Goal: Transaction & Acquisition: Purchase product/service

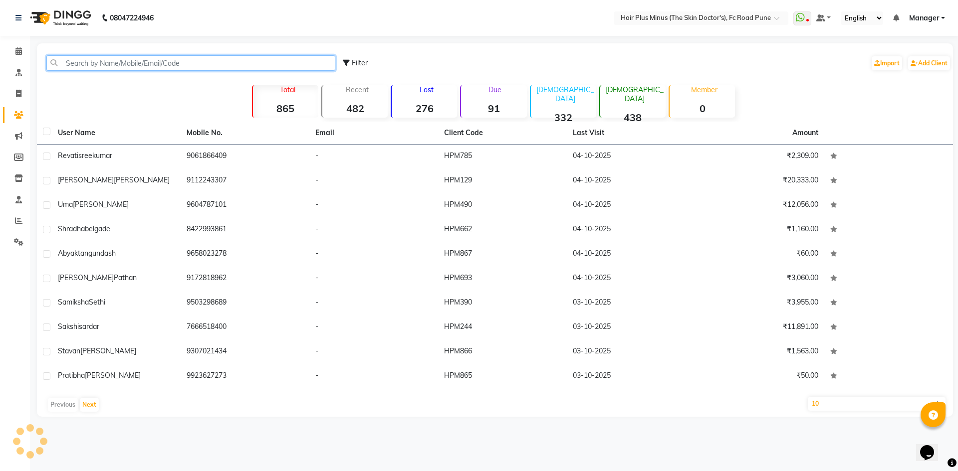
click at [103, 63] on input "text" at bounding box center [190, 62] width 289 height 15
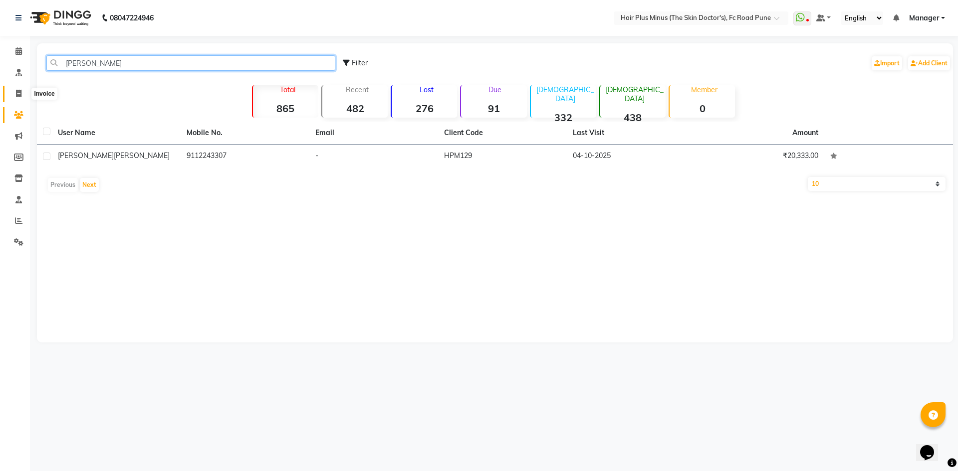
type input "[PERSON_NAME]"
click at [20, 92] on icon at bounding box center [18, 93] width 5 height 7
select select "service"
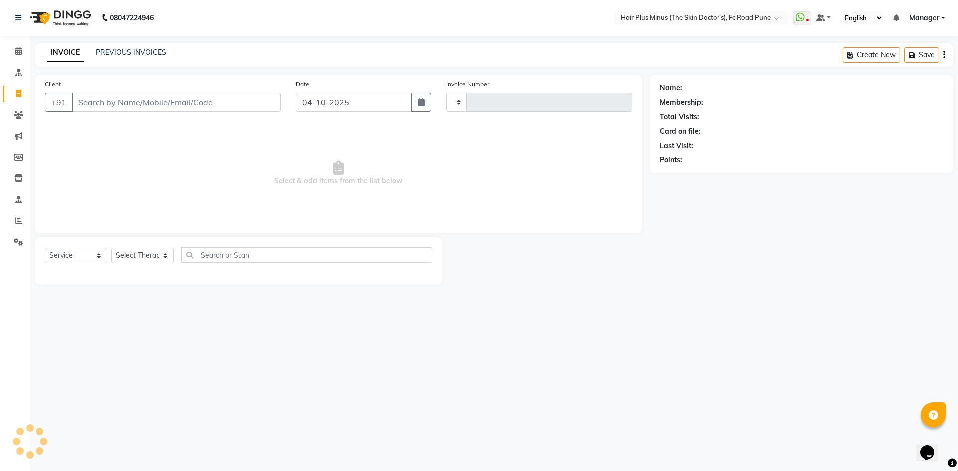
click at [120, 111] on input "Client" at bounding box center [176, 102] width 209 height 19
type input "1845"
type input "n"
select select "7911"
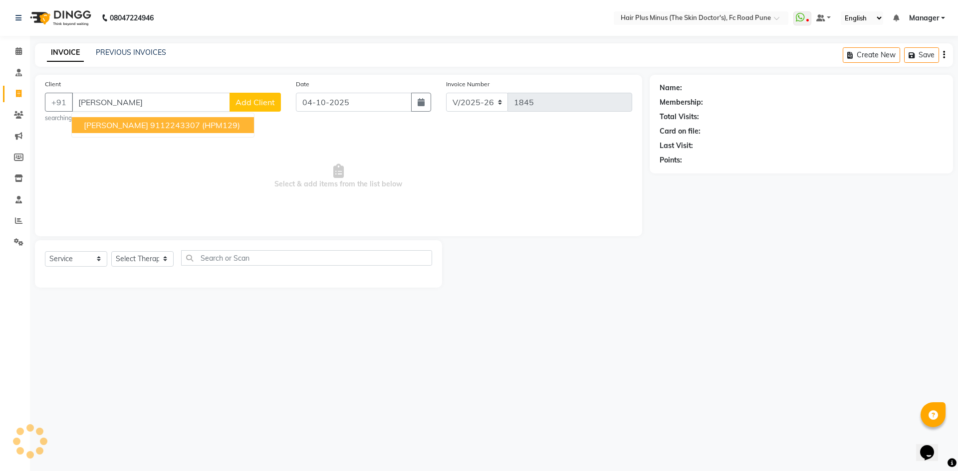
click at [120, 130] on span "[PERSON_NAME]" at bounding box center [116, 125] width 64 height 10
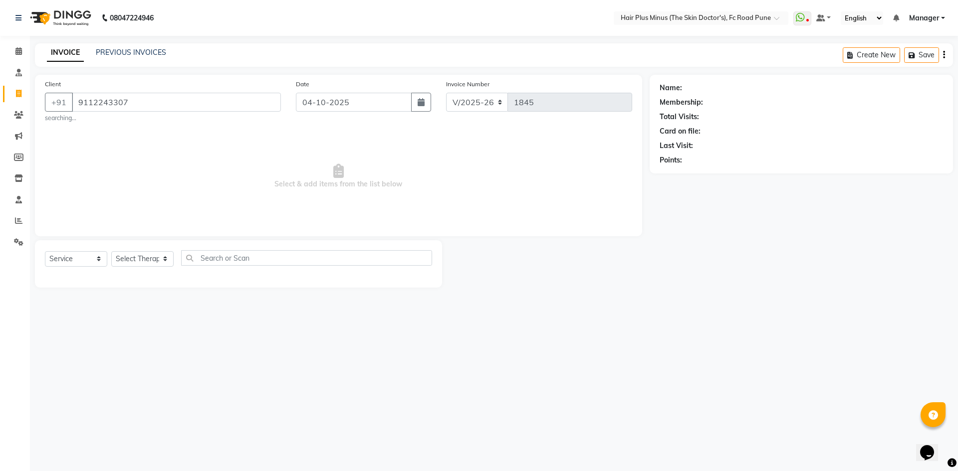
type input "9112243307"
click at [104, 258] on select "Select Service Product Membership Package Voucher Prepaid Gift Card" at bounding box center [76, 258] width 62 height 15
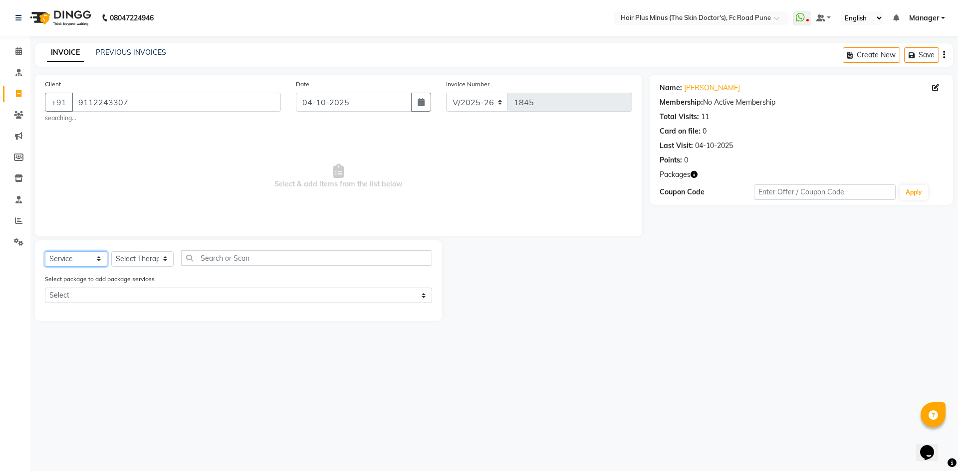
select select "product"
click at [45, 251] on select "Select Service Product Membership Package Voucher Prepaid Gift Card" at bounding box center [76, 258] width 62 height 15
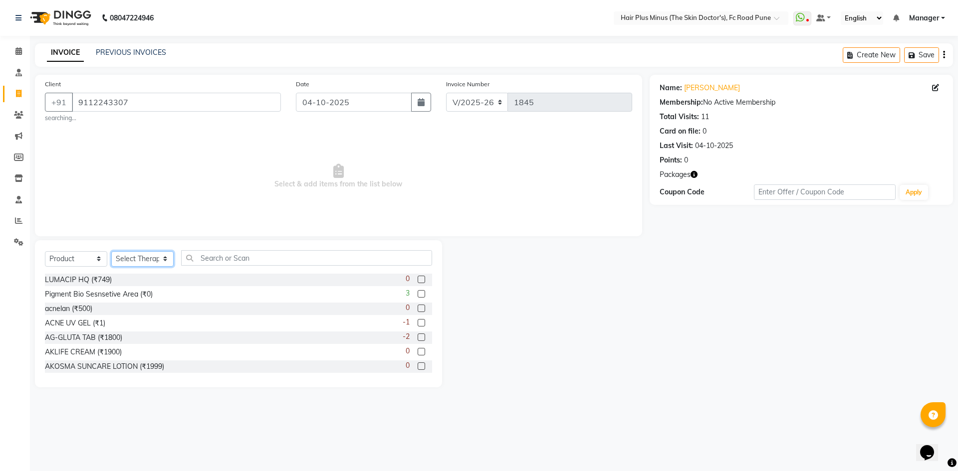
click at [158, 259] on select "Select Therapist Admin Dingg Dr [PERSON_NAME] Dr. [PERSON_NAME] [PERSON_NAME] D…" at bounding box center [142, 258] width 62 height 15
select select "90758"
click at [111, 251] on select "Select Therapist Admin Dingg Dr [PERSON_NAME] Dr. [PERSON_NAME] [PERSON_NAME] D…" at bounding box center [142, 258] width 62 height 15
click at [216, 256] on input "text" at bounding box center [306, 257] width 251 height 15
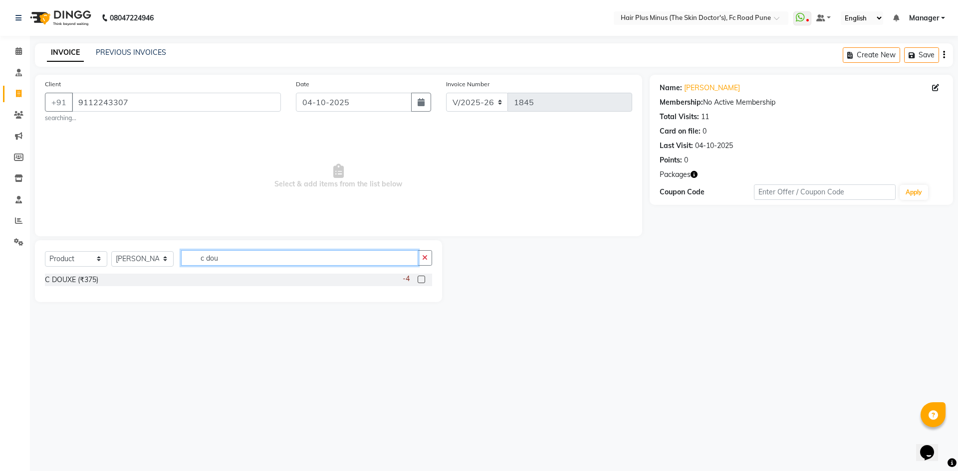
type input "c dou"
click at [415, 277] on div "-4" at bounding box center [417, 280] width 29 height 12
click at [421, 278] on label at bounding box center [421, 279] width 7 height 7
click at [421, 278] on input "checkbox" at bounding box center [421, 280] width 6 height 6
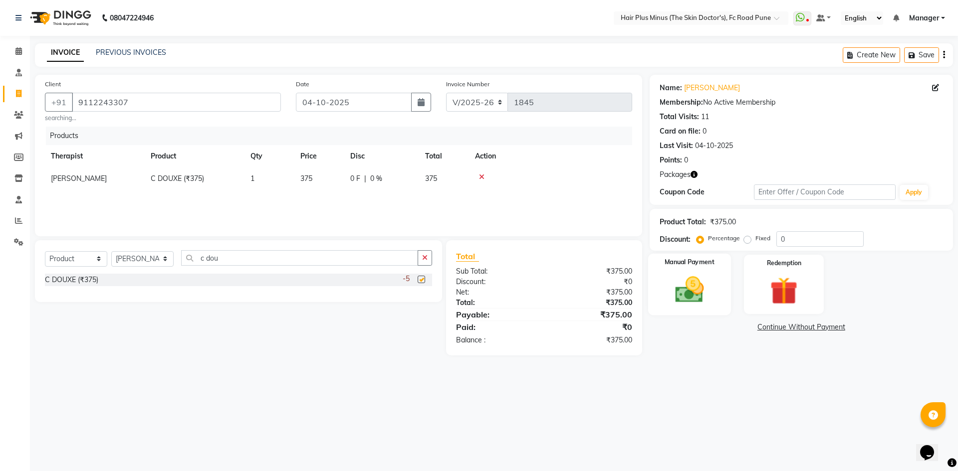
checkbox input "false"
click at [708, 292] on img at bounding box center [689, 289] width 46 height 33
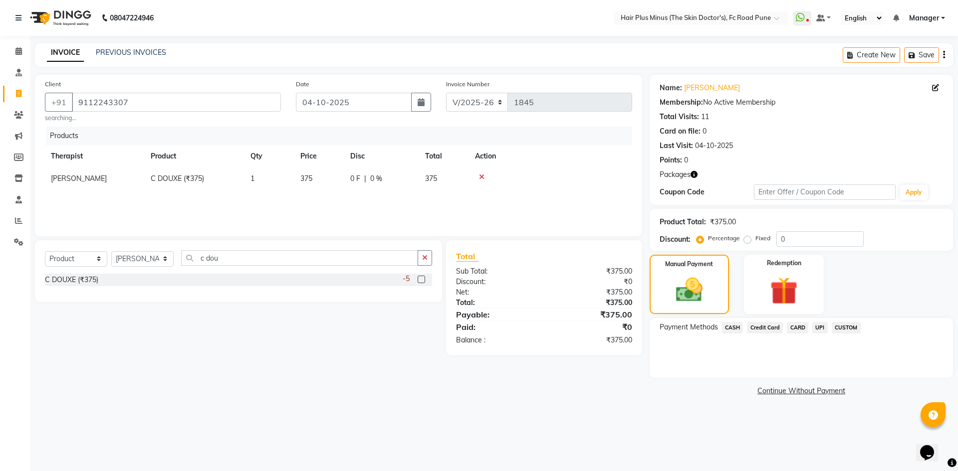
click at [819, 327] on span "UPI" at bounding box center [819, 327] width 15 height 11
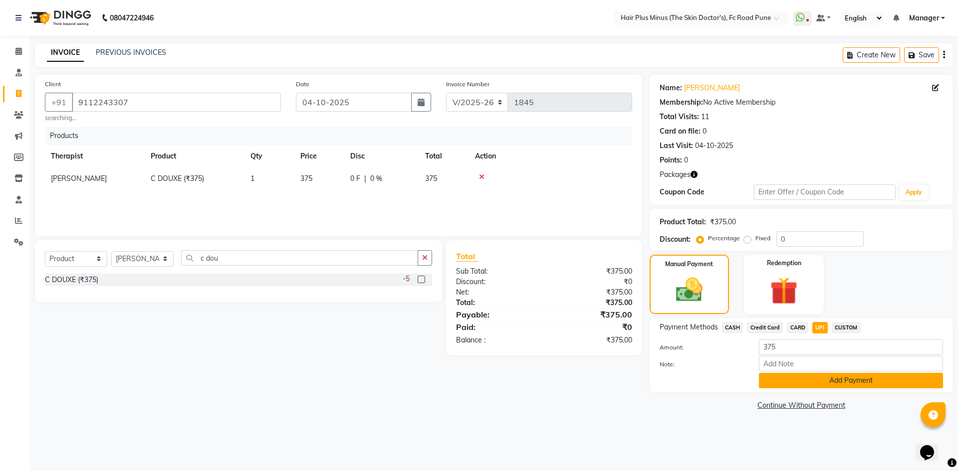
click at [774, 380] on button "Add Payment" at bounding box center [851, 380] width 184 height 15
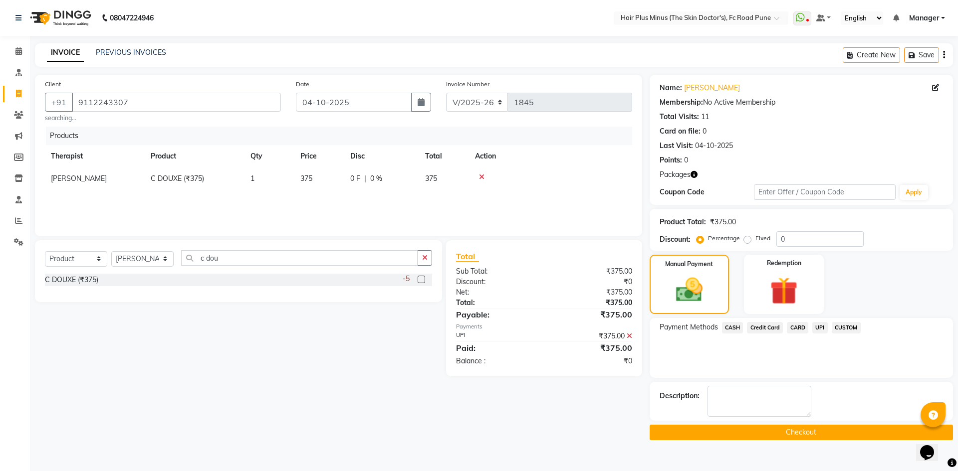
click at [752, 433] on button "Checkout" at bounding box center [801, 432] width 303 height 15
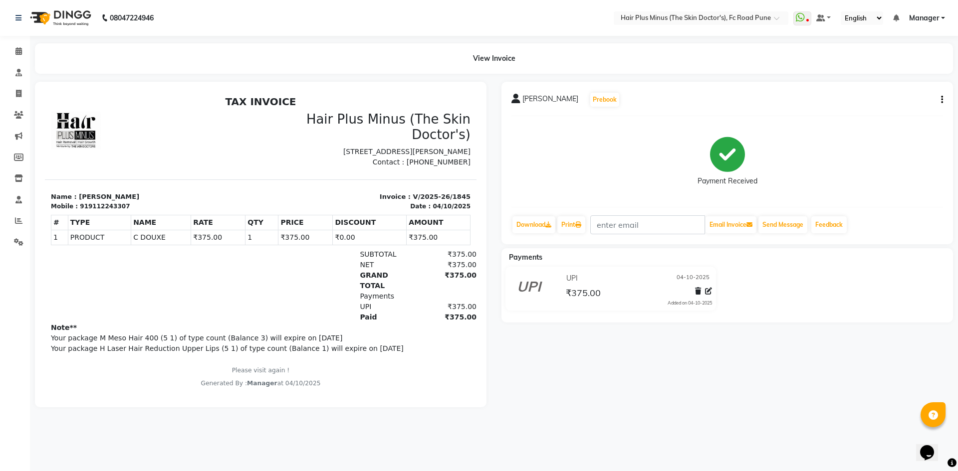
click at [17, 42] on li "Calendar" at bounding box center [15, 51] width 30 height 21
click at [17, 50] on icon at bounding box center [18, 50] width 6 height 7
